Goal: Task Accomplishment & Management: Manage account settings

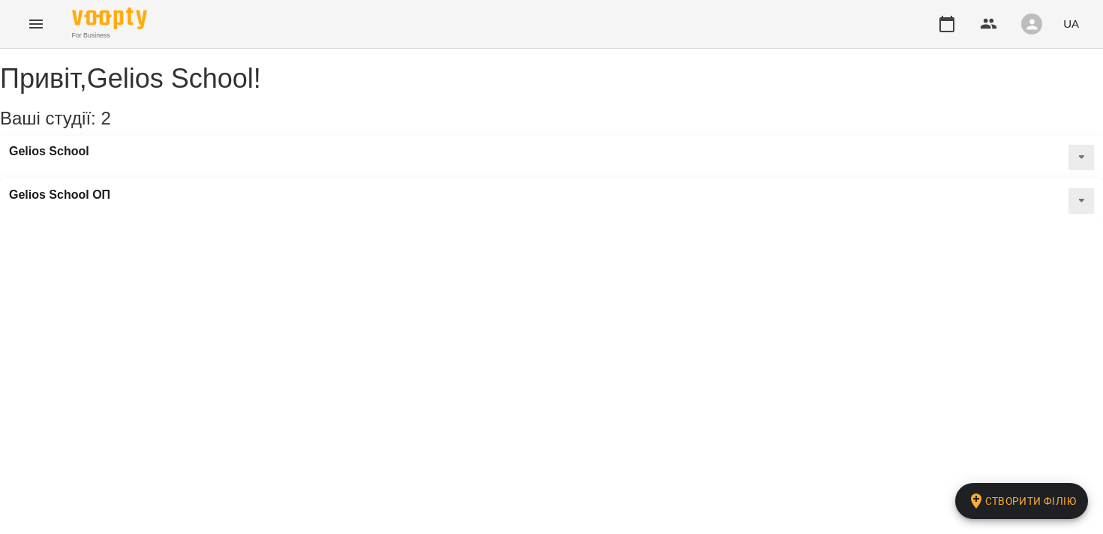
click at [184, 175] on div "Gelios School" at bounding box center [551, 158] width 1103 height 44
click at [73, 158] on h3 "Gelios School" at bounding box center [49, 152] width 80 height 14
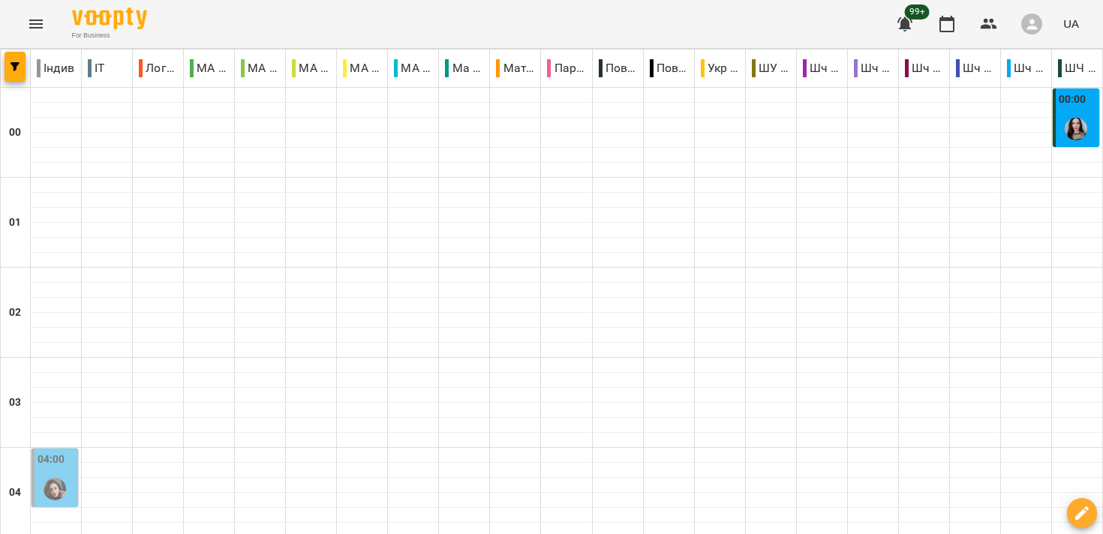
click at [34, 20] on icon "Menu" at bounding box center [36, 24] width 14 height 9
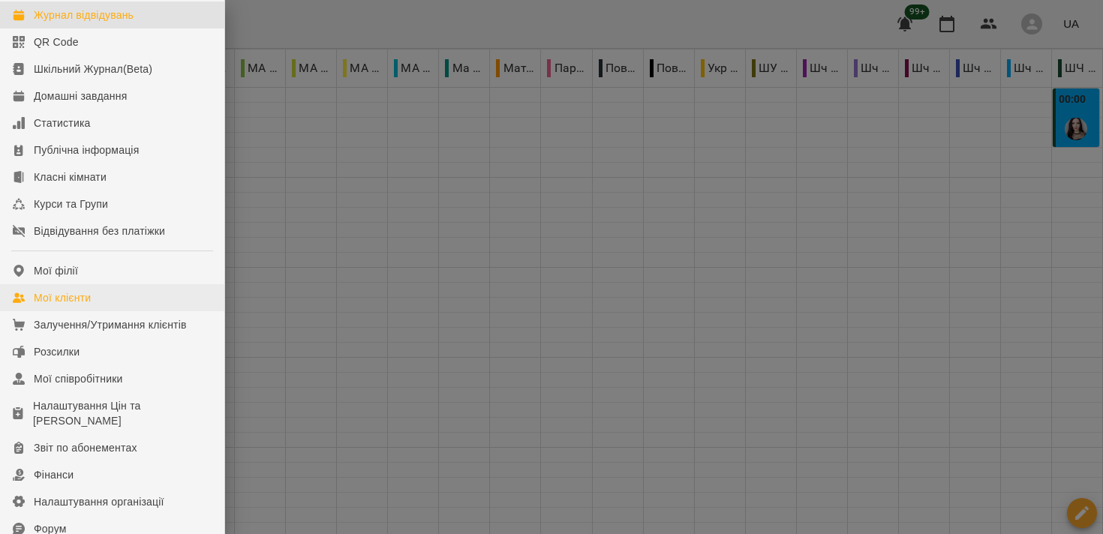
scroll to position [65, 0]
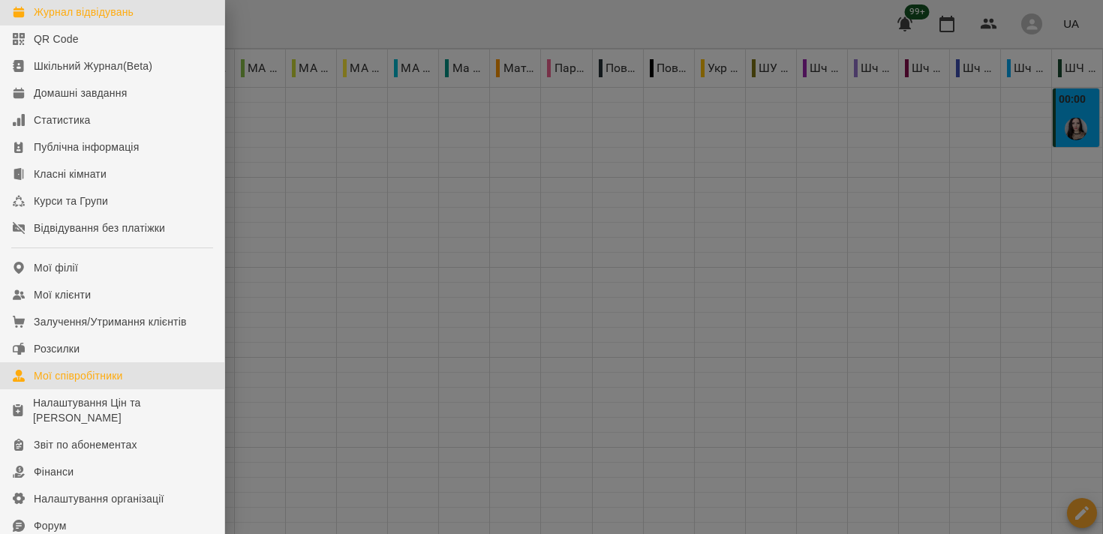
click at [116, 389] on link "Мої співробітники" at bounding box center [112, 375] width 224 height 27
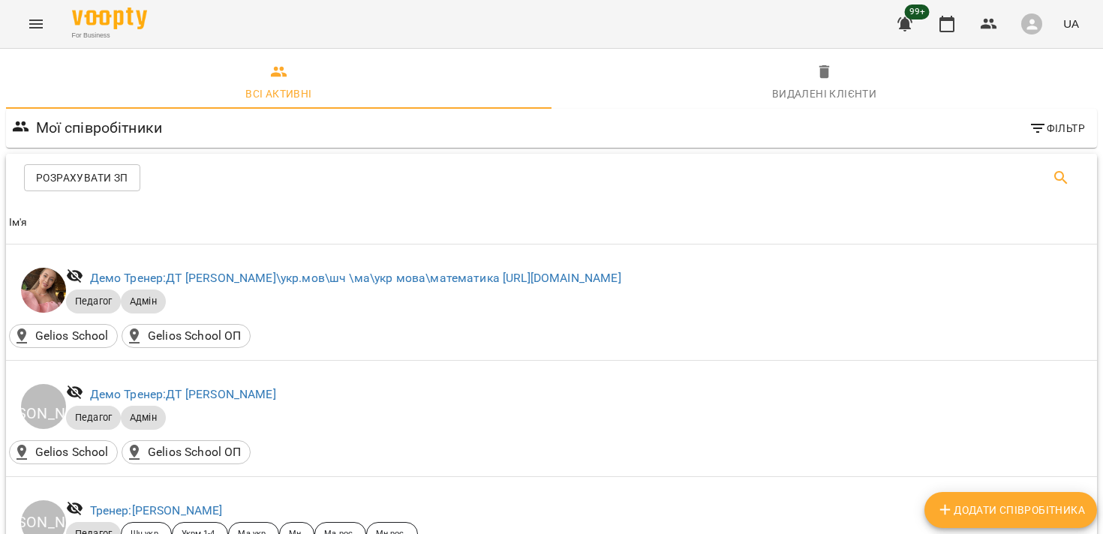
click at [1063, 179] on icon "Search" at bounding box center [1061, 178] width 18 height 18
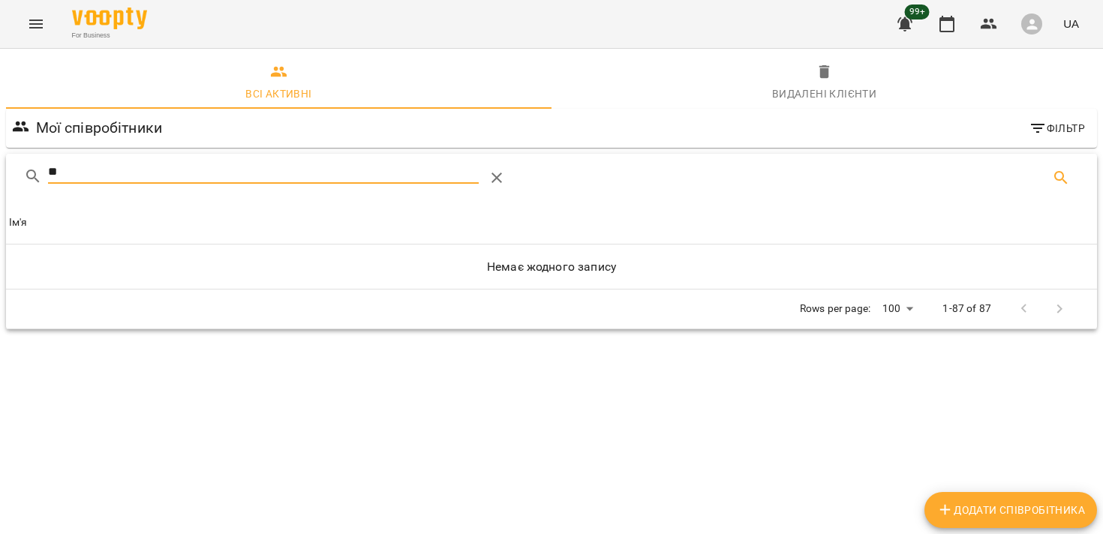
type input "*"
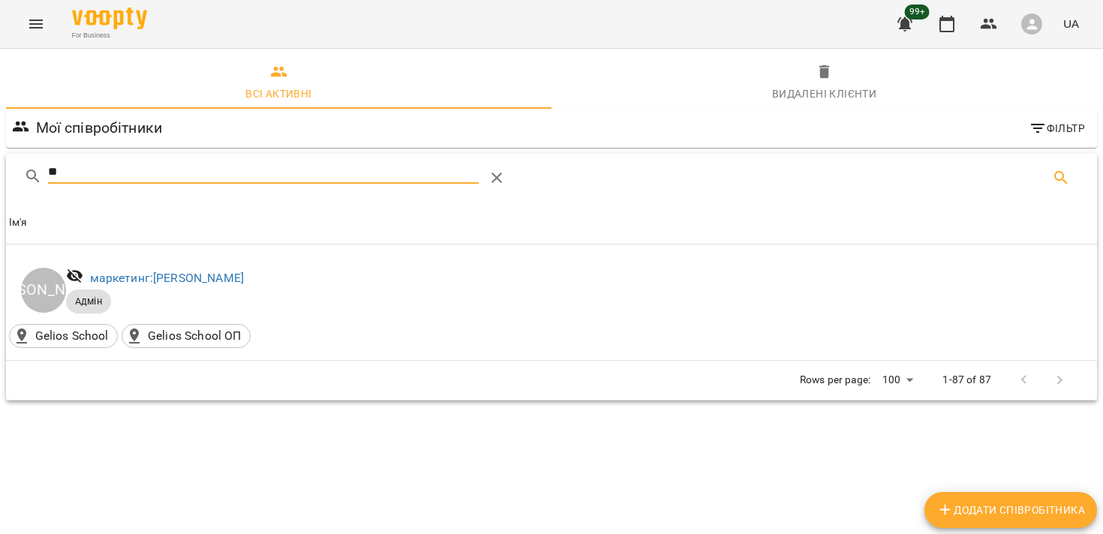
type input "*"
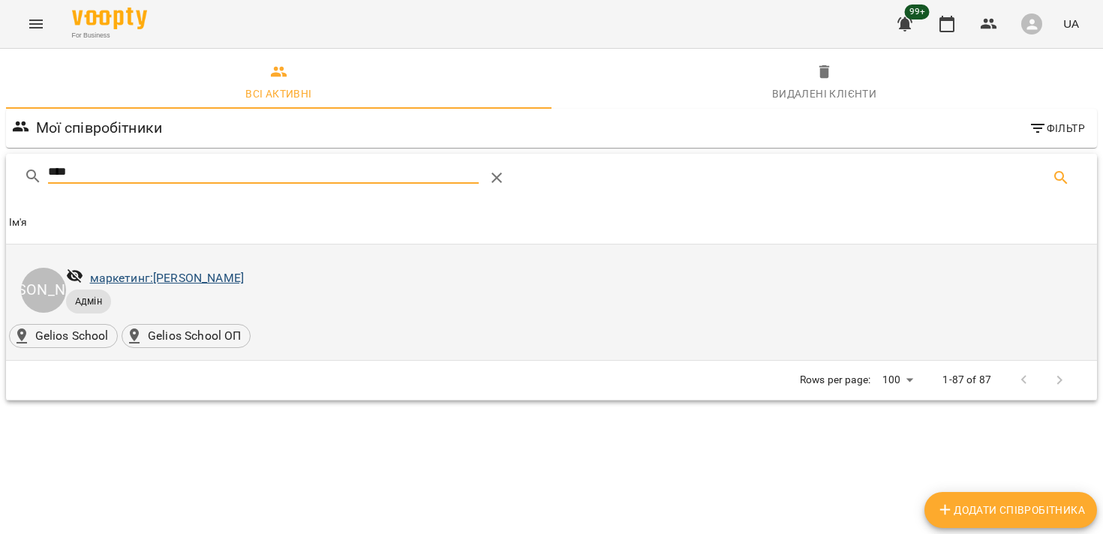
type input "****"
click at [194, 274] on link "маркетинг: [PERSON_NAME]" at bounding box center [167, 278] width 154 height 14
